Goal: Information Seeking & Learning: Learn about a topic

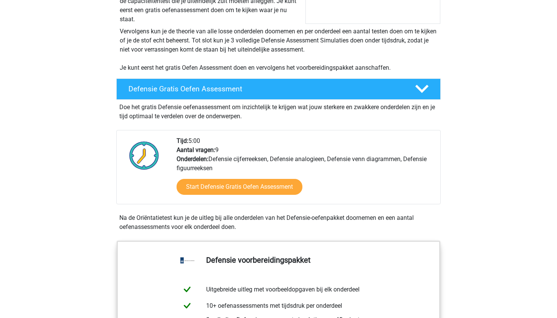
scroll to position [121, 0]
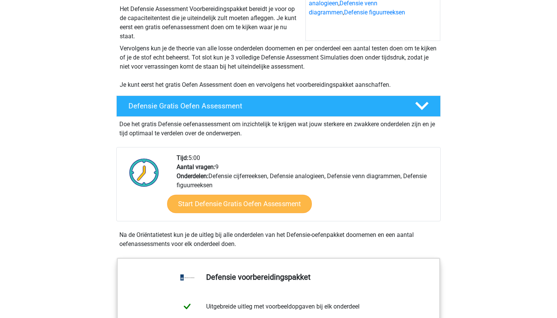
click at [285, 201] on link "Start Defensie Gratis Oefen Assessment" at bounding box center [239, 204] width 145 height 18
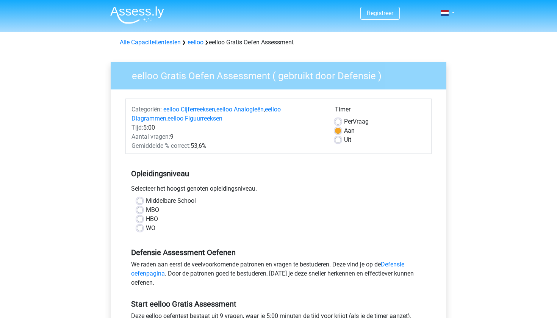
click at [146, 199] on label "Middelbare School" at bounding box center [171, 200] width 50 height 9
click at [140, 199] on input "Middelbare School" at bounding box center [140, 200] width 6 height 8
radio input "true"
click at [344, 141] on label "Uit" at bounding box center [347, 139] width 7 height 9
click at [339, 141] on input "Uit" at bounding box center [338, 139] width 6 height 8
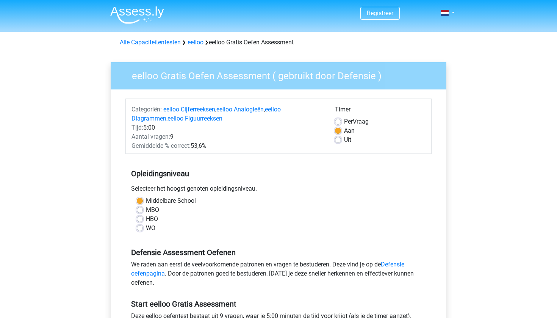
radio input "true"
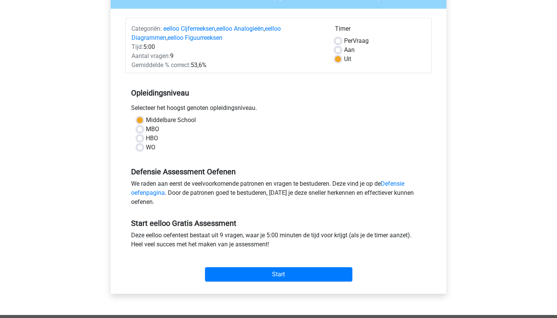
scroll to position [95, 0]
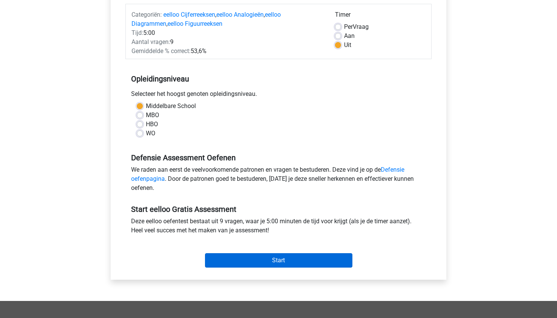
click at [269, 259] on input "Start" at bounding box center [278, 260] width 147 height 14
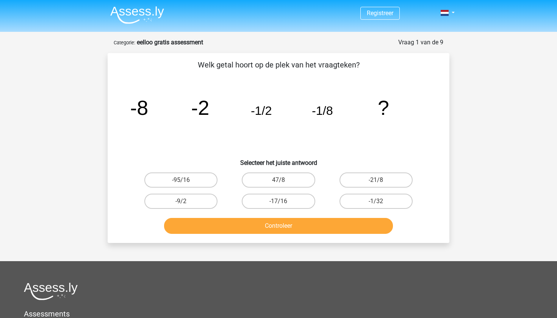
click at [378, 202] on input "-1/32" at bounding box center [378, 203] width 5 height 5
radio input "true"
click at [369, 229] on button "Controleer" at bounding box center [278, 226] width 229 height 16
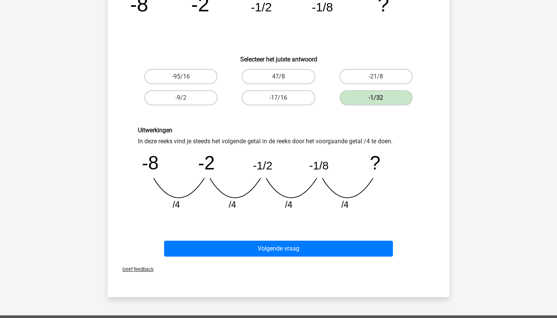
scroll to position [105, 0]
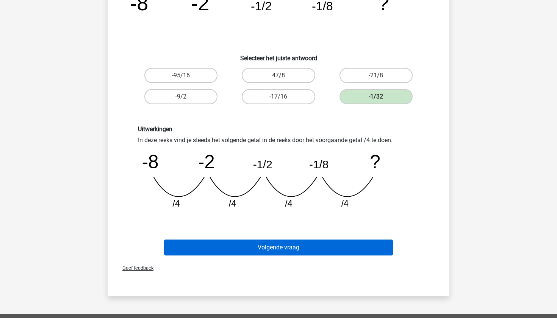
click at [371, 246] on button "Volgende vraag" at bounding box center [278, 248] width 229 height 16
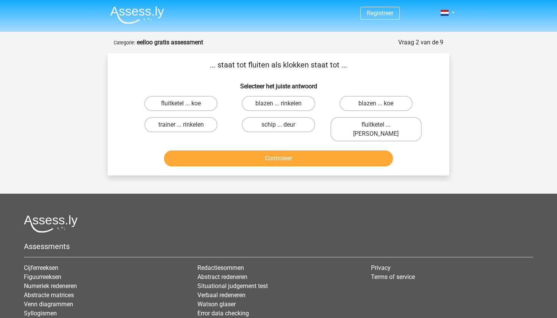
scroll to position [1, 0]
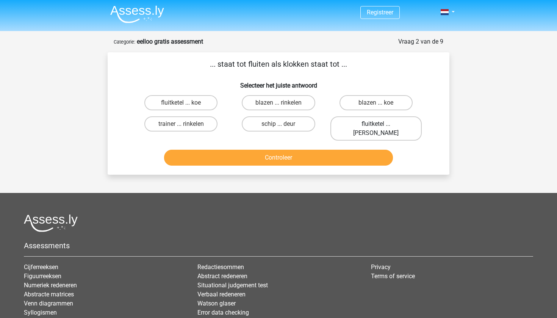
click at [391, 127] on label "fluitketel ... luiden" at bounding box center [376, 128] width 91 height 24
click at [381, 127] on input "fluitketel ... luiden" at bounding box center [378, 126] width 5 height 5
radio input "true"
click at [364, 154] on button "Controleer" at bounding box center [278, 158] width 229 height 16
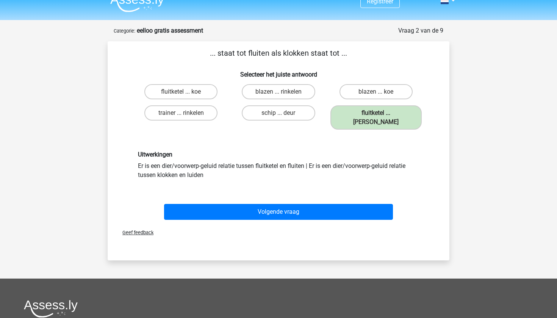
scroll to position [13, 0]
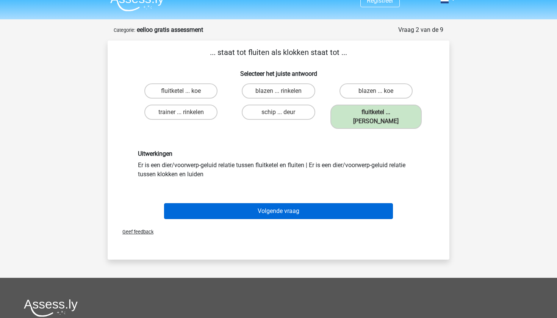
click at [338, 205] on button "Volgende vraag" at bounding box center [278, 211] width 229 height 16
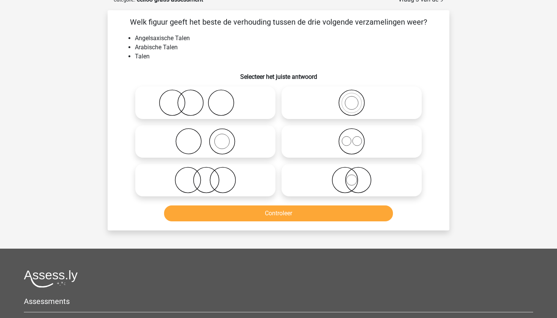
scroll to position [44, 0]
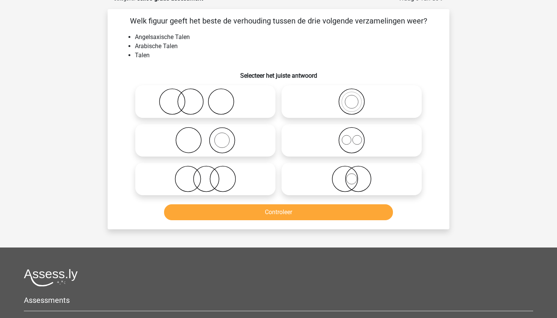
click at [357, 172] on icon at bounding box center [352, 179] width 134 height 27
click at [357, 172] on input "radio" at bounding box center [354, 172] width 5 height 5
radio input "true"
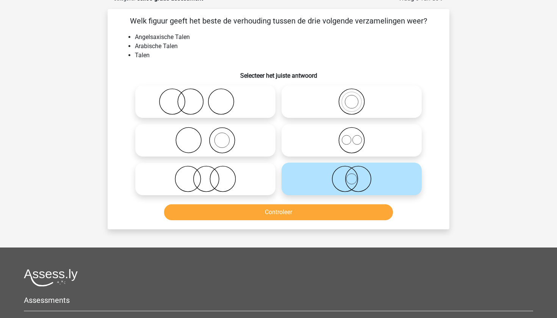
click at [357, 211] on button "Controleer" at bounding box center [278, 212] width 229 height 16
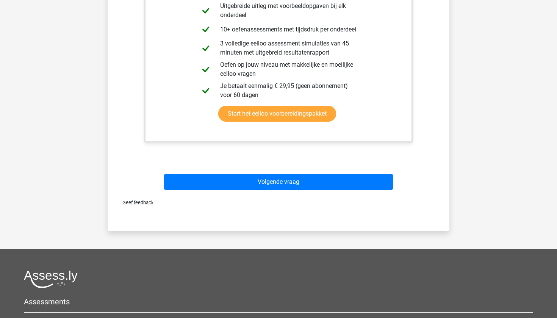
scroll to position [354, 0]
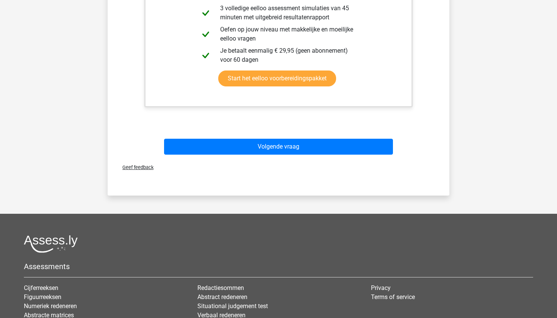
click at [345, 156] on div "Volgende vraag" at bounding box center [278, 148] width 293 height 19
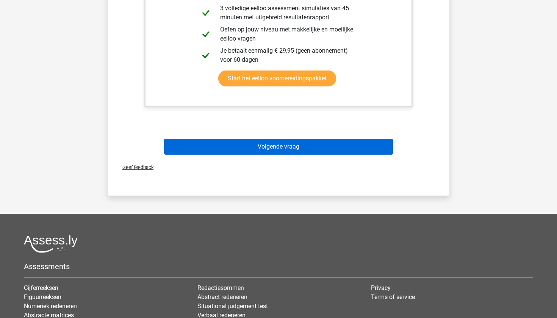
click at [345, 150] on button "Volgende vraag" at bounding box center [278, 147] width 229 height 16
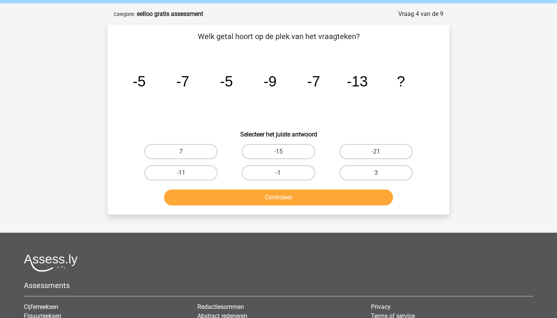
scroll to position [23, 0]
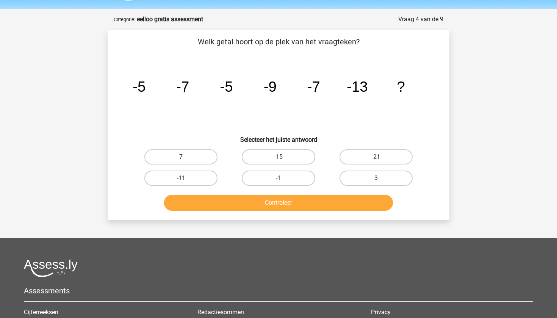
click at [206, 176] on label "-11" at bounding box center [180, 178] width 73 height 15
click at [186, 178] on input "-11" at bounding box center [183, 180] width 5 height 5
radio input "true"
click at [237, 199] on button "Controleer" at bounding box center [278, 203] width 229 height 16
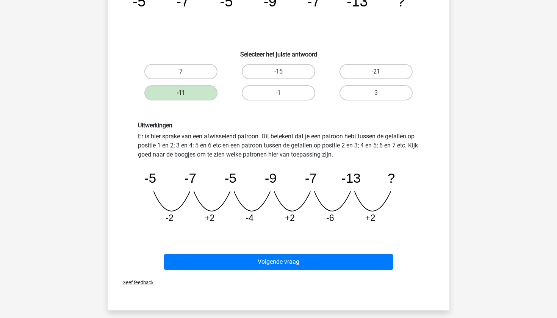
scroll to position [114, 0]
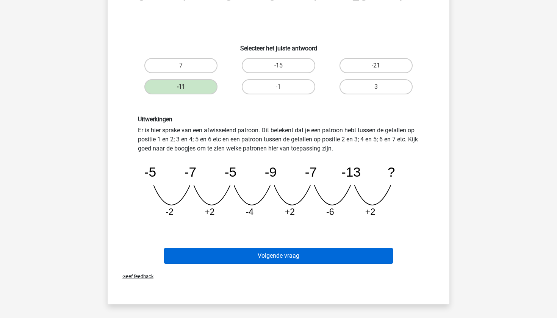
click at [242, 258] on button "Volgende vraag" at bounding box center [278, 256] width 229 height 16
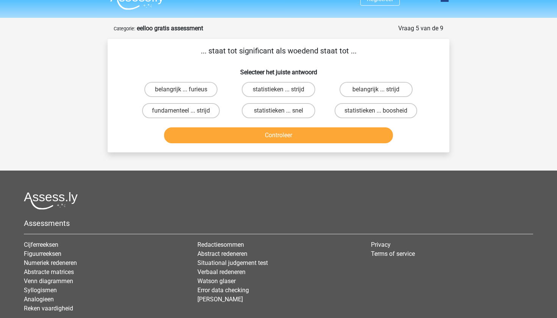
scroll to position [14, 0]
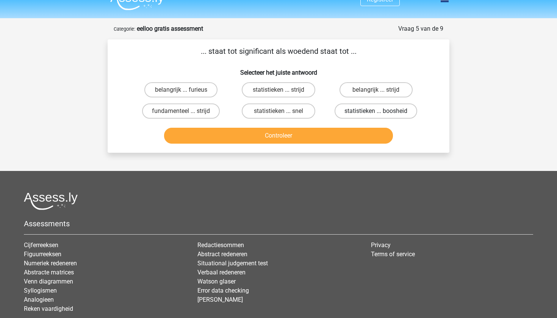
click at [359, 110] on label "statistieken ... boosheid" at bounding box center [376, 110] width 83 height 15
click at [376, 111] on input "statistieken ... boosheid" at bounding box center [378, 113] width 5 height 5
radio input "true"
click at [339, 138] on button "Controleer" at bounding box center [278, 136] width 229 height 16
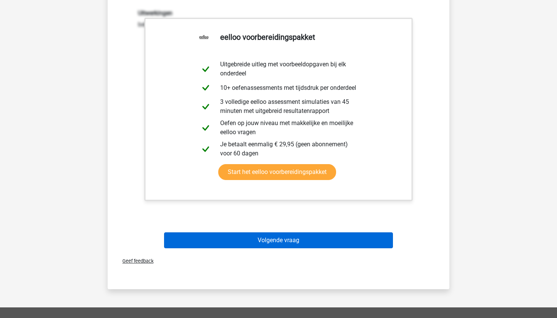
click at [303, 240] on button "Volgende vraag" at bounding box center [278, 240] width 229 height 16
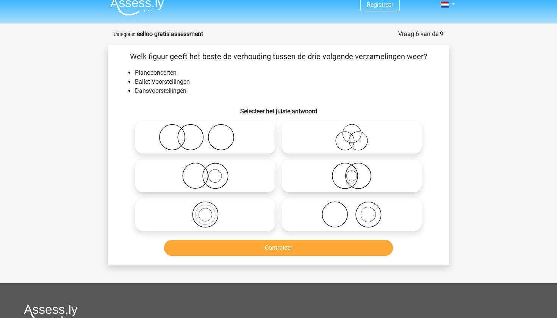
scroll to position [6, 0]
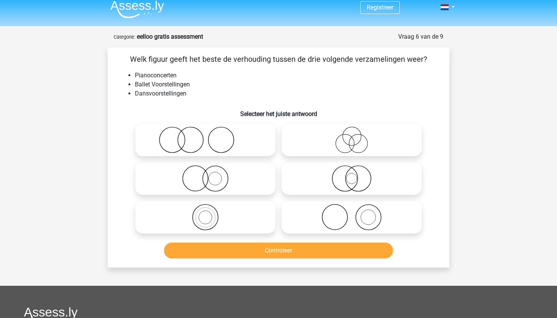
click at [196, 136] on icon at bounding box center [205, 140] width 134 height 27
click at [205, 136] on input "radio" at bounding box center [207, 133] width 5 height 5
radio input "true"
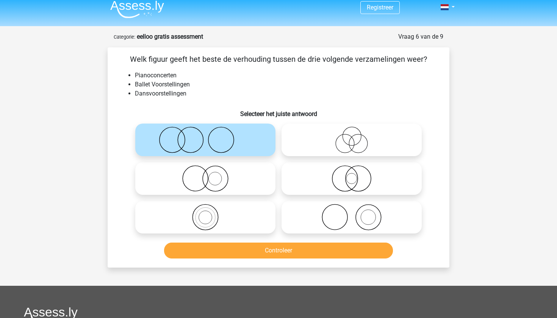
click at [230, 249] on button "Controleer" at bounding box center [278, 251] width 229 height 16
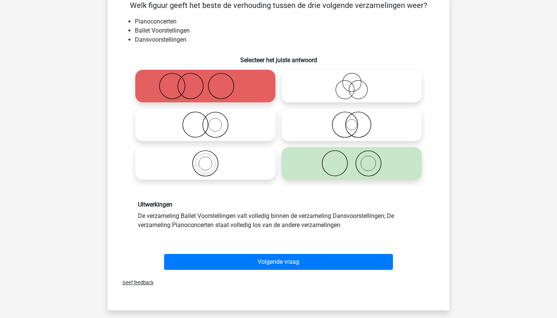
scroll to position [60, 0]
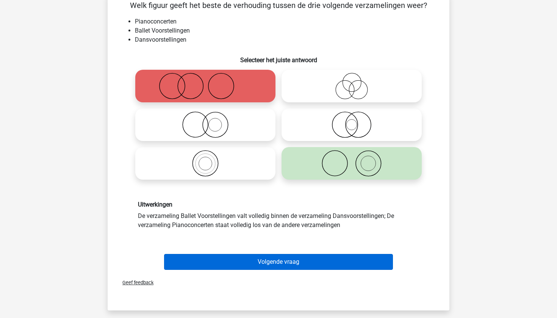
click at [246, 261] on button "Volgende vraag" at bounding box center [278, 262] width 229 height 16
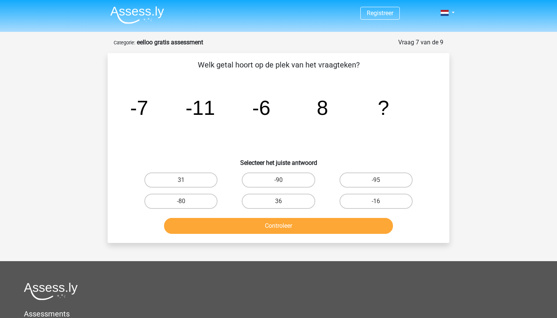
scroll to position [0, 0]
click at [376, 200] on label "-16" at bounding box center [376, 201] width 73 height 15
click at [376, 201] on input "-16" at bounding box center [378, 203] width 5 height 5
radio input "true"
click at [359, 232] on button "Controleer" at bounding box center [278, 226] width 229 height 16
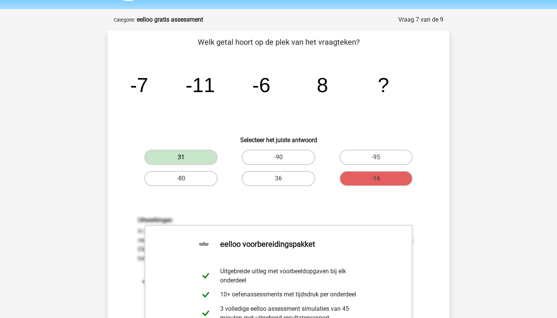
scroll to position [100, 0]
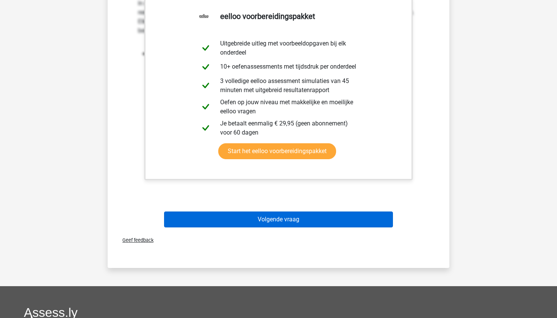
click at [325, 215] on button "Volgende vraag" at bounding box center [278, 220] width 229 height 16
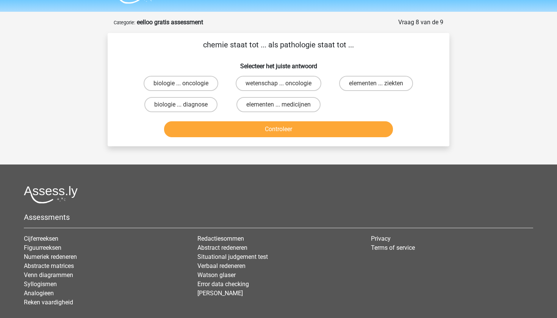
scroll to position [14, 0]
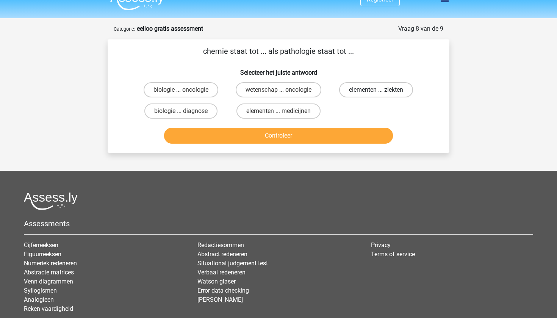
click at [371, 93] on label "elementen ... ziekten" at bounding box center [376, 89] width 74 height 15
click at [376, 93] on input "elementen ... ziekten" at bounding box center [378, 92] width 5 height 5
radio input "true"
click at [353, 144] on div "Controleer" at bounding box center [278, 137] width 293 height 19
click at [351, 137] on button "Controleer" at bounding box center [278, 136] width 229 height 16
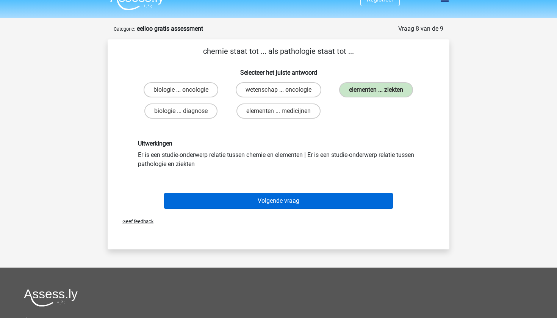
click at [305, 197] on button "Volgende vraag" at bounding box center [278, 201] width 229 height 16
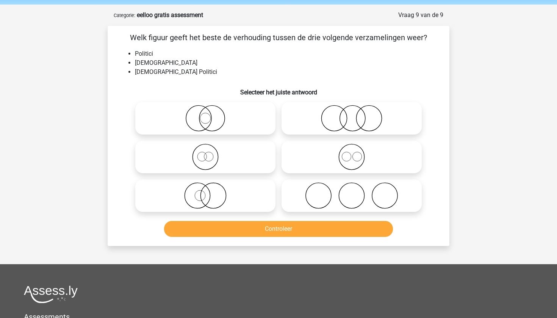
scroll to position [29, 0]
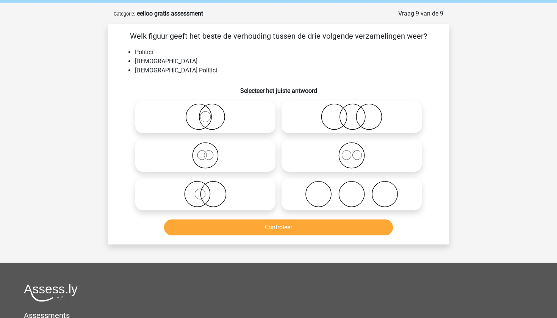
click at [204, 199] on icon at bounding box center [205, 194] width 134 height 27
click at [205, 190] on input "radio" at bounding box center [207, 187] width 5 height 5
radio input "true"
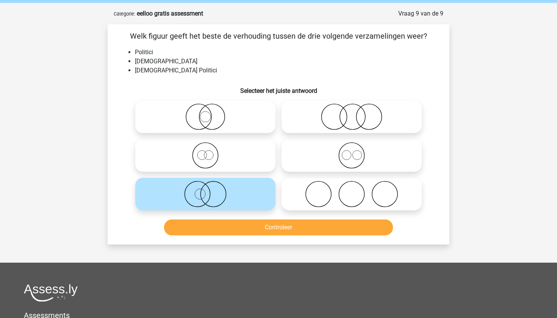
click at [218, 221] on button "Controleer" at bounding box center [278, 227] width 229 height 16
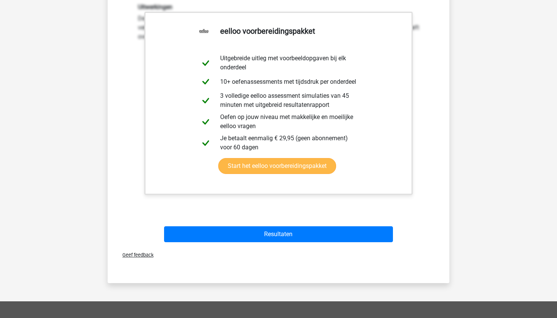
scroll to position [314, 0]
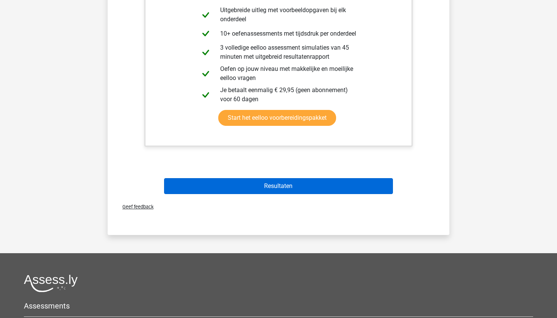
click at [235, 193] on button "Resultaten" at bounding box center [278, 186] width 229 height 16
